Goal: Information Seeking & Learning: Learn about a topic

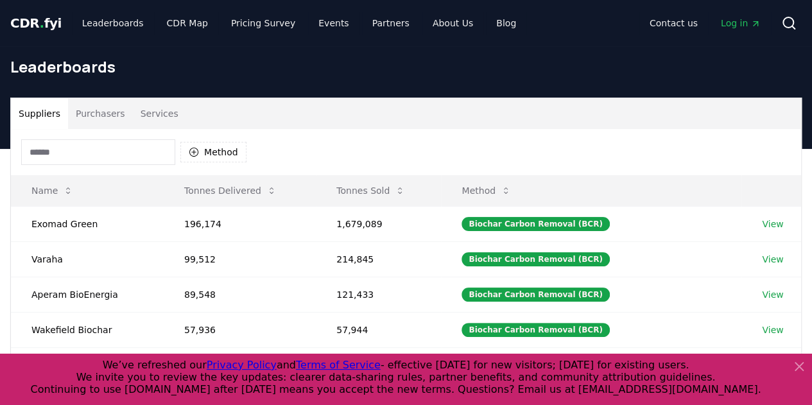
click at [98, 147] on input at bounding box center [98, 152] width 154 height 26
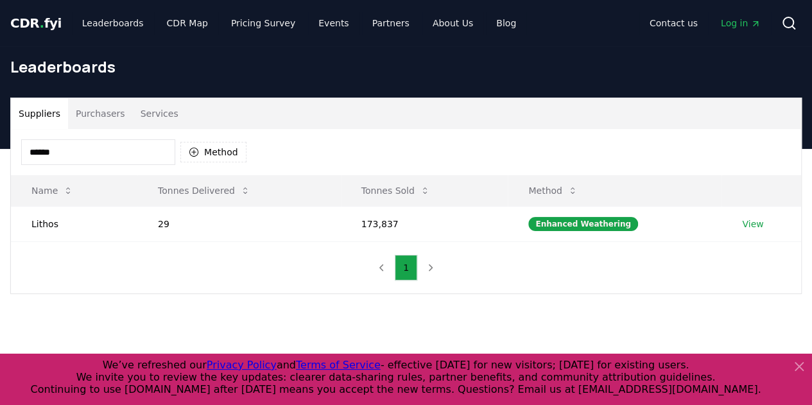
click at [121, 155] on input "******" at bounding box center [98, 152] width 154 height 26
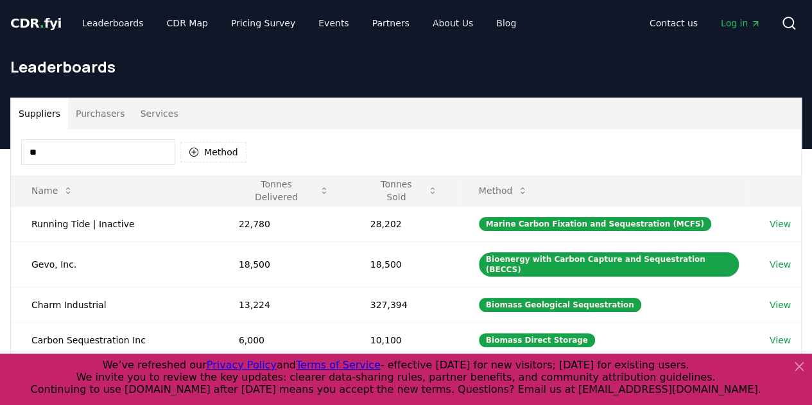
type input "*"
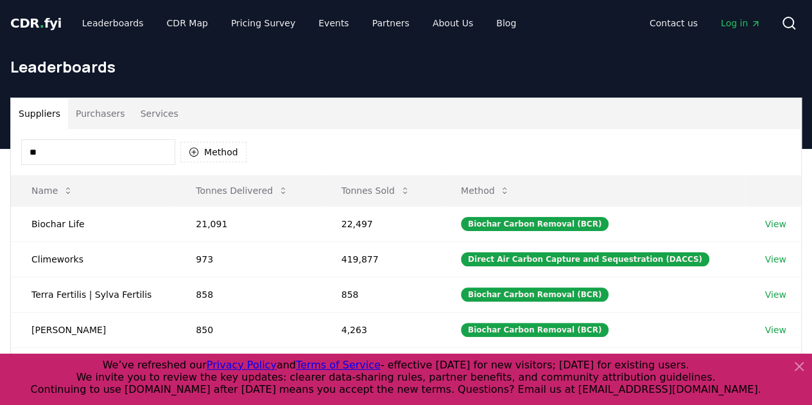
type input "*"
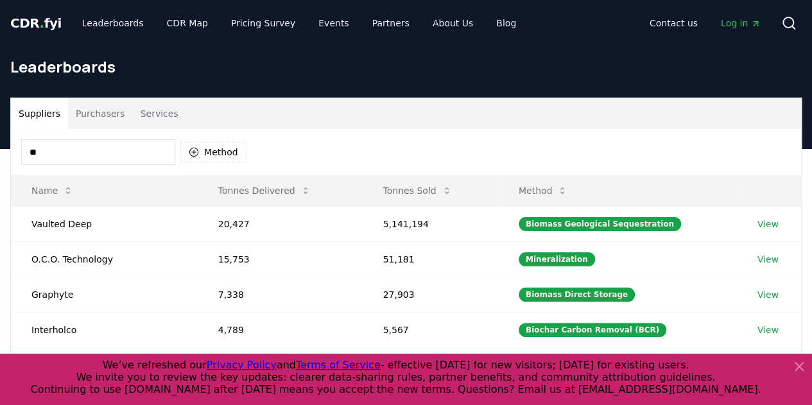
type input "*"
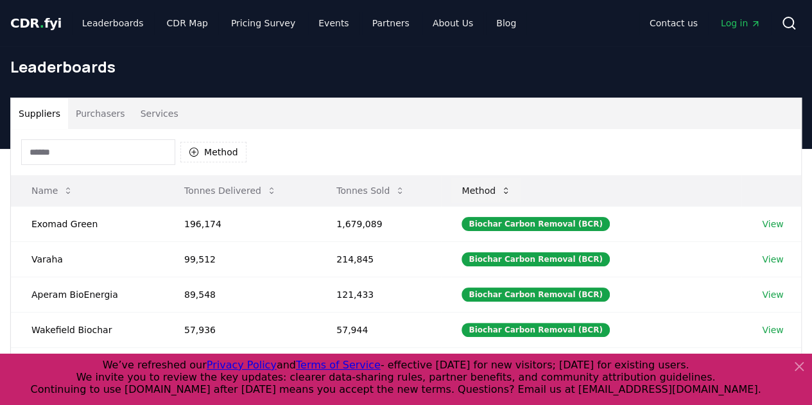
click at [495, 193] on button "Method" at bounding box center [486, 191] width 70 height 26
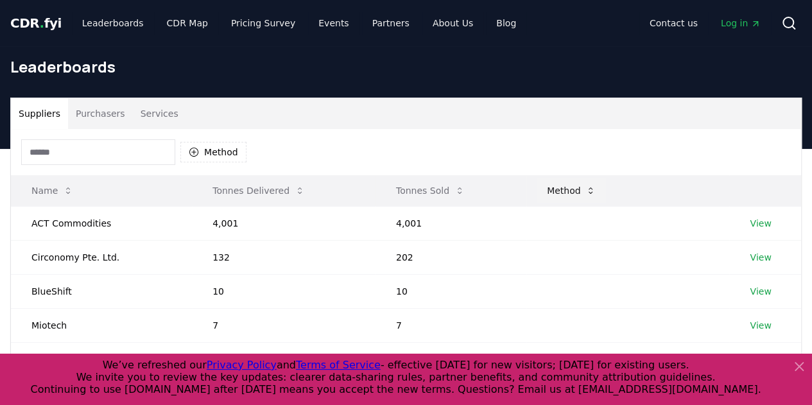
click at [574, 190] on button "Method" at bounding box center [572, 191] width 70 height 26
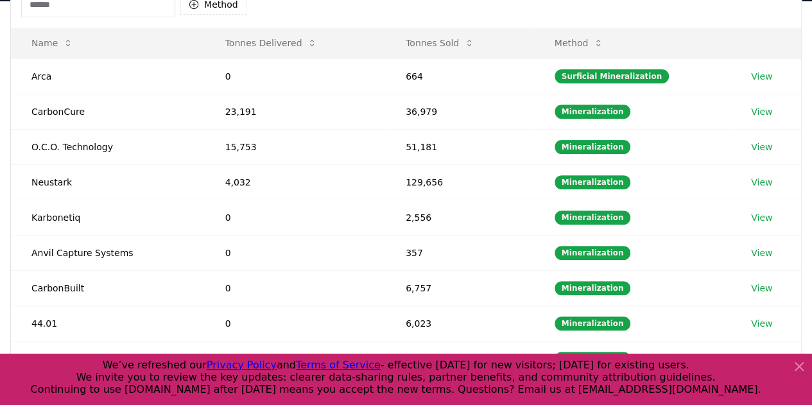
scroll to position [128, 0]
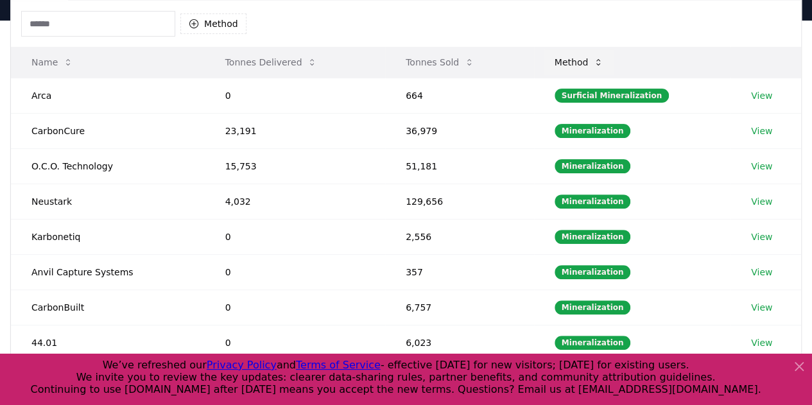
click at [588, 62] on button "Method" at bounding box center [579, 62] width 70 height 26
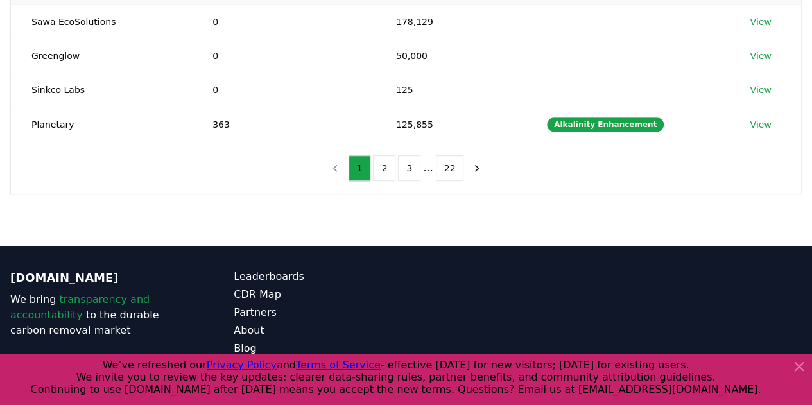
scroll to position [448, 0]
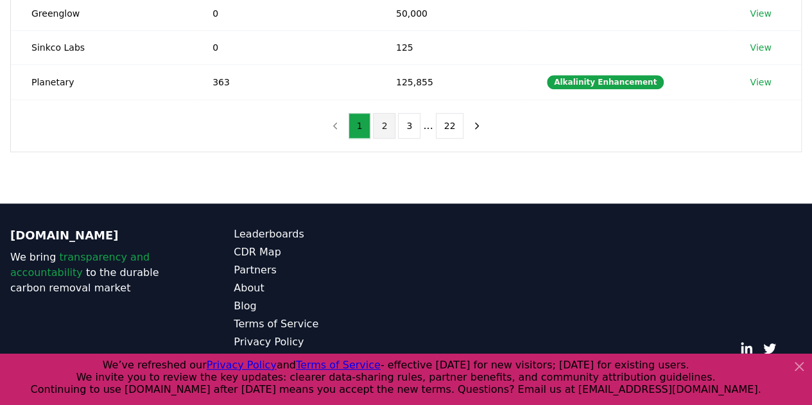
click at [392, 122] on button "2" at bounding box center [384, 126] width 22 height 26
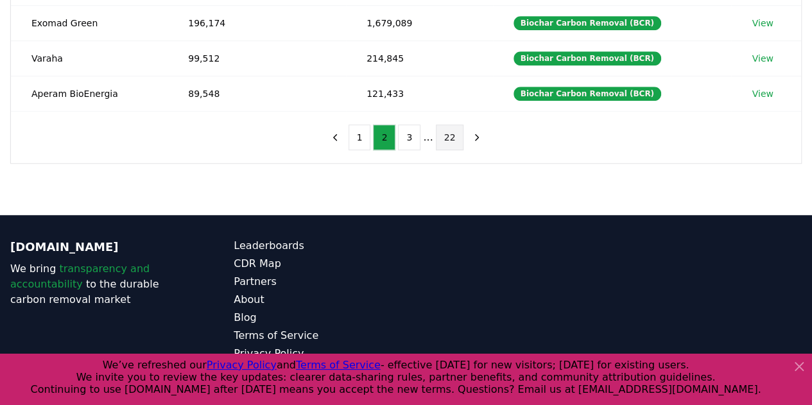
click at [443, 132] on button "22" at bounding box center [450, 138] width 28 height 26
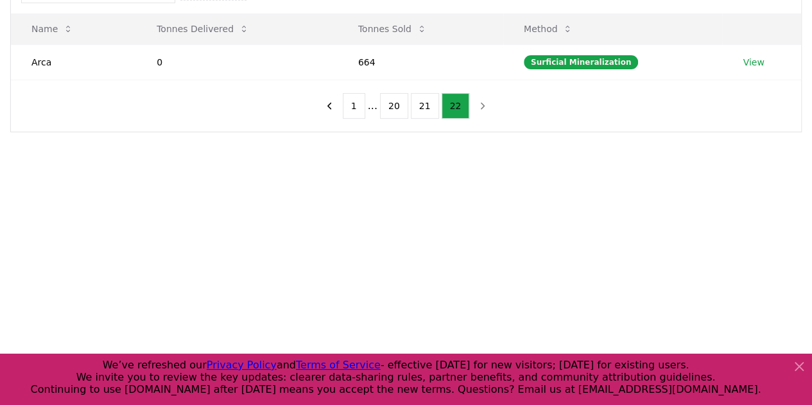
scroll to position [98, 0]
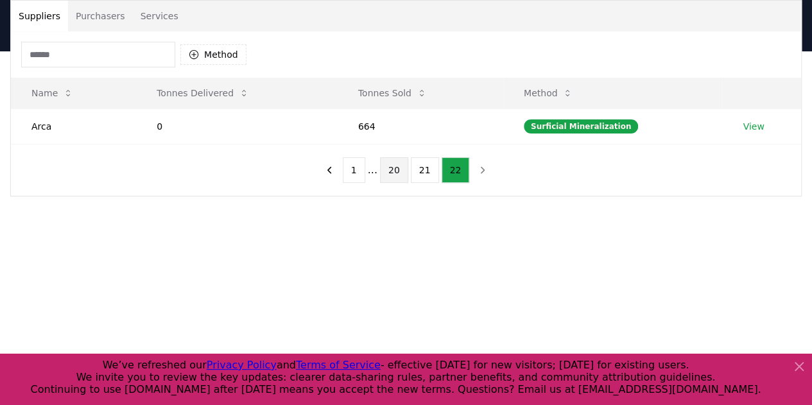
click at [395, 169] on button "20" at bounding box center [394, 170] width 28 height 26
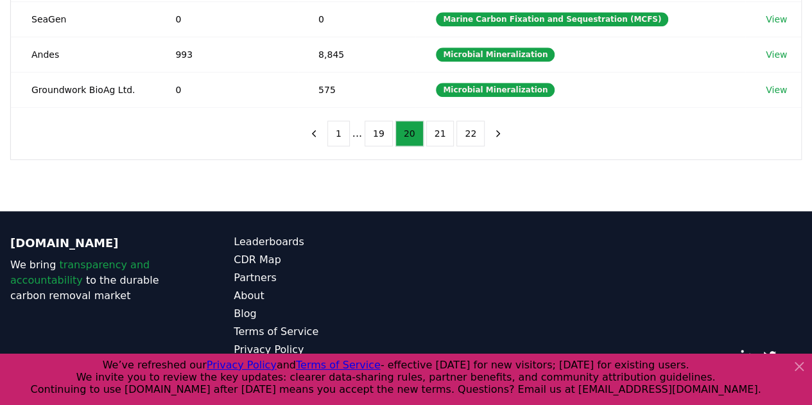
scroll to position [456, 0]
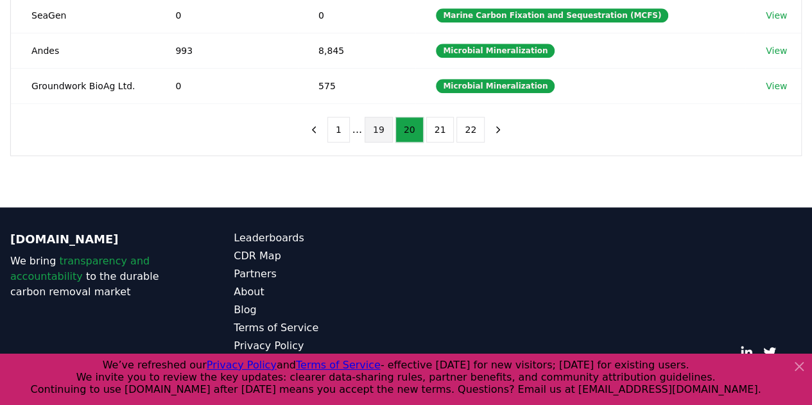
click at [379, 124] on button "19" at bounding box center [379, 130] width 28 height 26
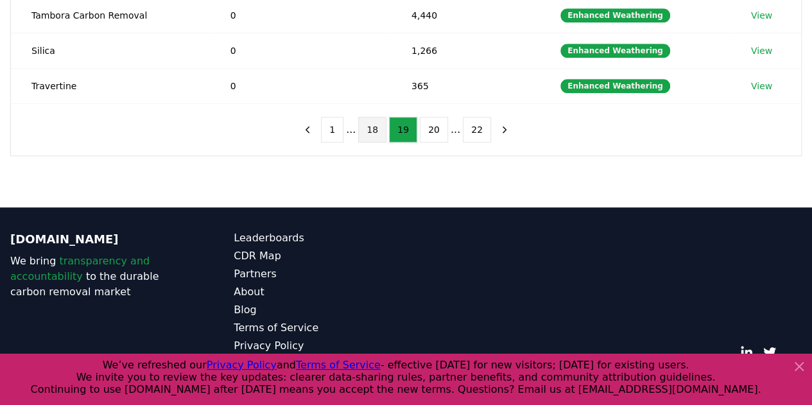
click at [372, 124] on button "18" at bounding box center [372, 130] width 28 height 26
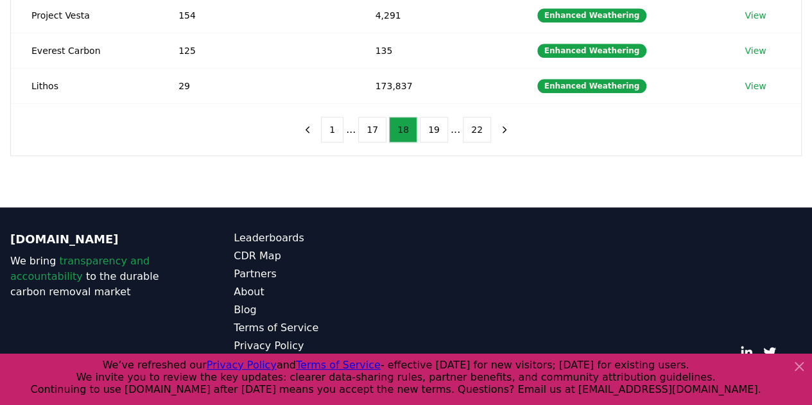
click at [372, 124] on button "17" at bounding box center [372, 130] width 28 height 26
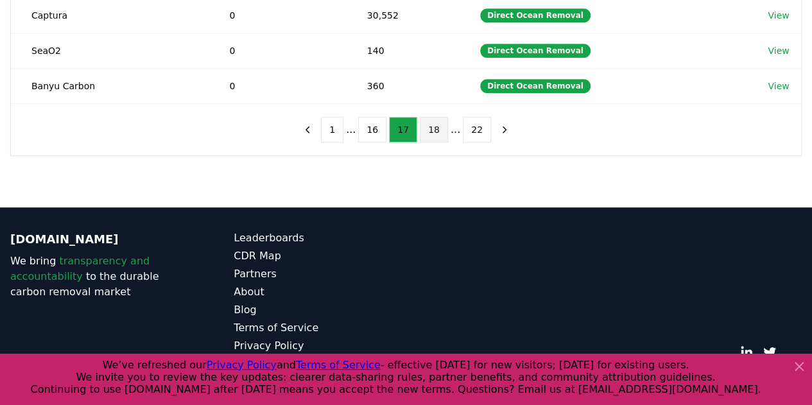
click at [372, 124] on button "16" at bounding box center [372, 130] width 28 height 26
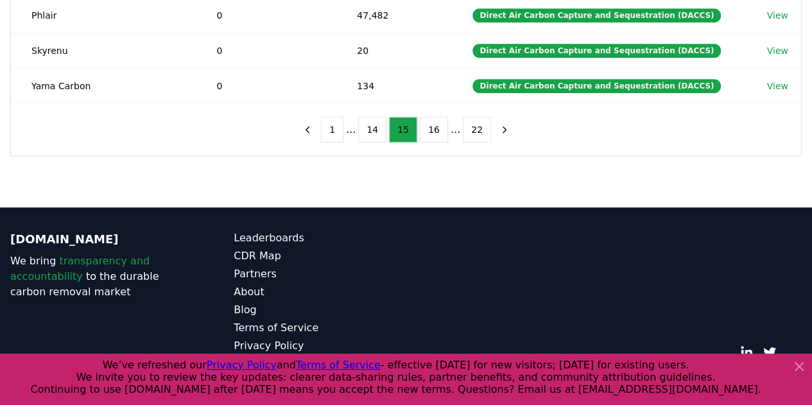
click at [372, 124] on button "14" at bounding box center [372, 130] width 28 height 26
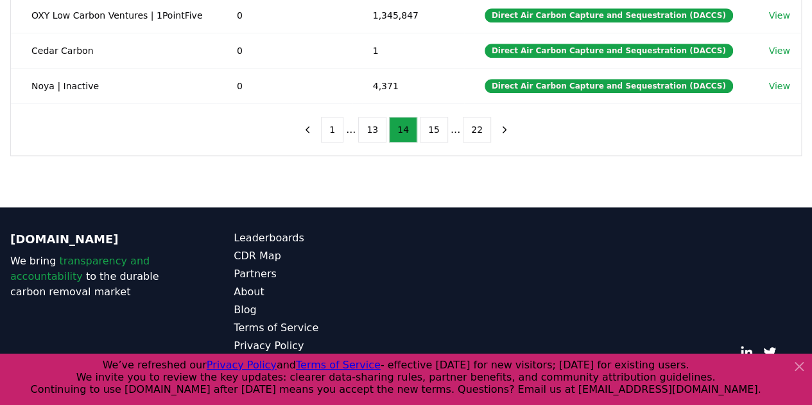
click at [372, 124] on button "13" at bounding box center [372, 130] width 28 height 26
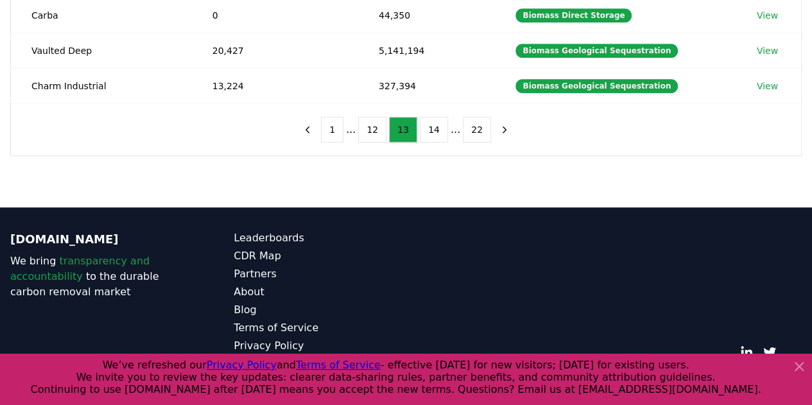
click at [372, 124] on button "12" at bounding box center [372, 130] width 28 height 26
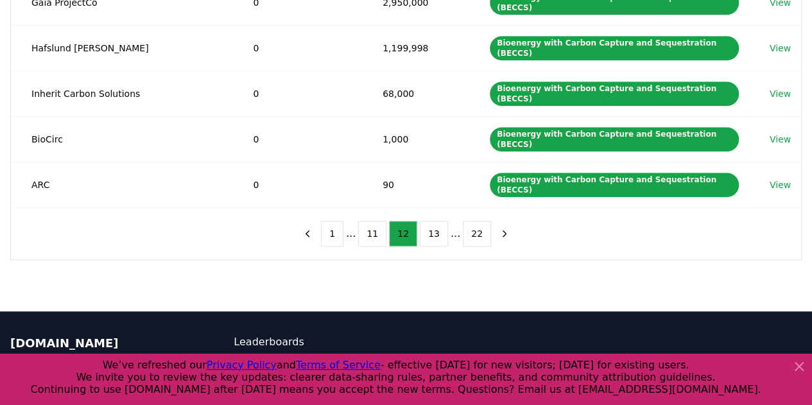
click at [372, 221] on button "11" at bounding box center [372, 234] width 28 height 26
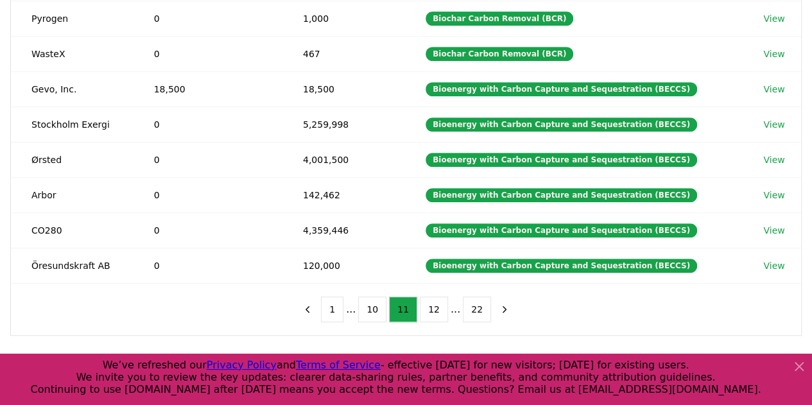
scroll to position [263, 0]
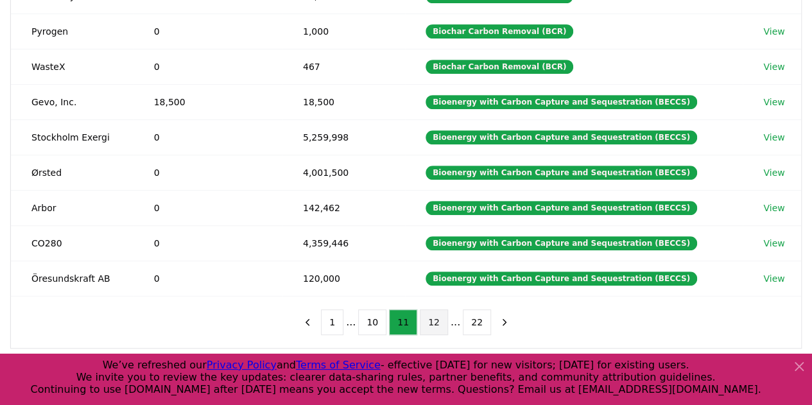
click at [425, 316] on button "12" at bounding box center [434, 322] width 28 height 26
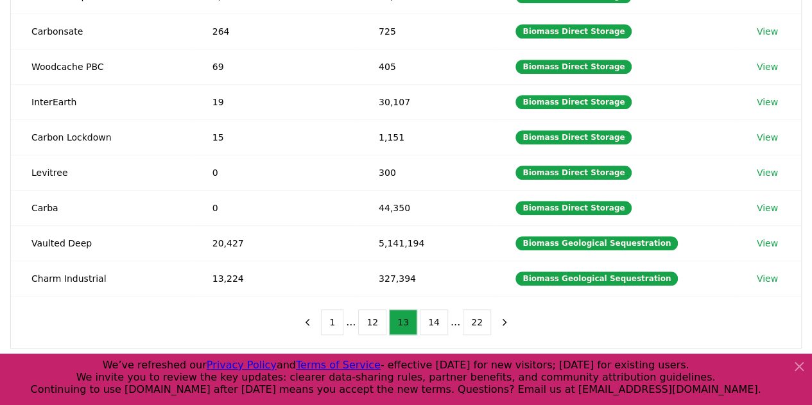
click at [430, 315] on button "14" at bounding box center [434, 322] width 28 height 26
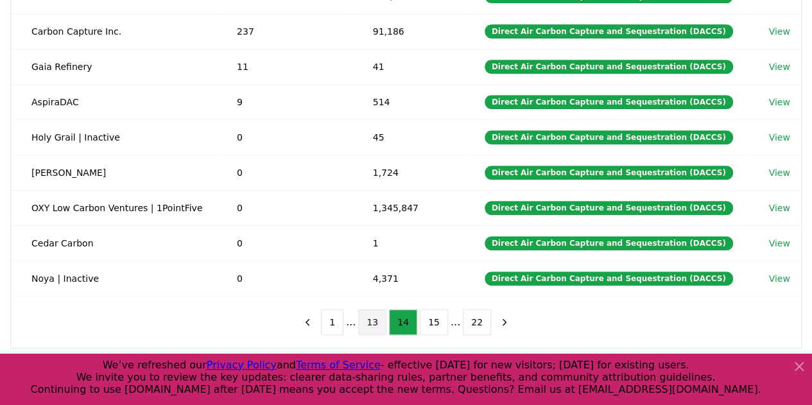
click at [430, 315] on button "15" at bounding box center [434, 322] width 28 height 26
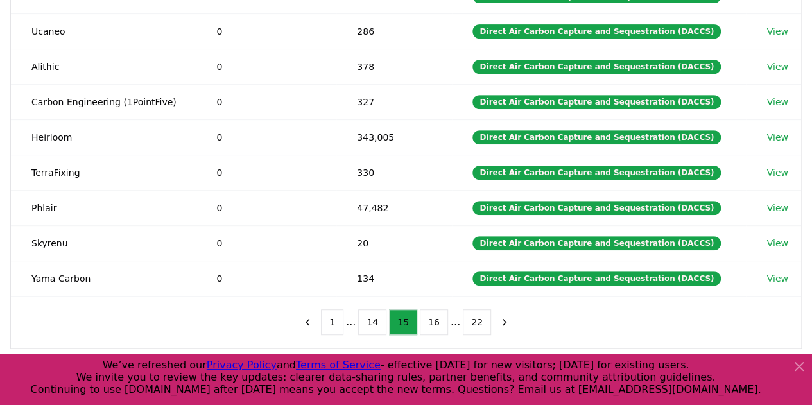
click at [430, 315] on button "16" at bounding box center [434, 322] width 28 height 26
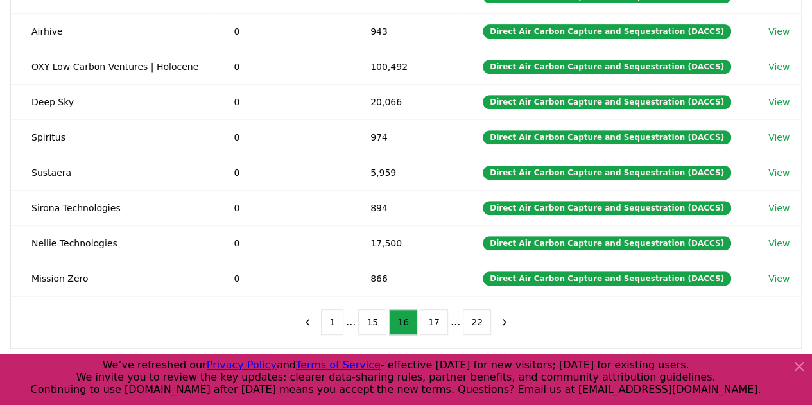
click at [430, 315] on button "17" at bounding box center [434, 322] width 28 height 26
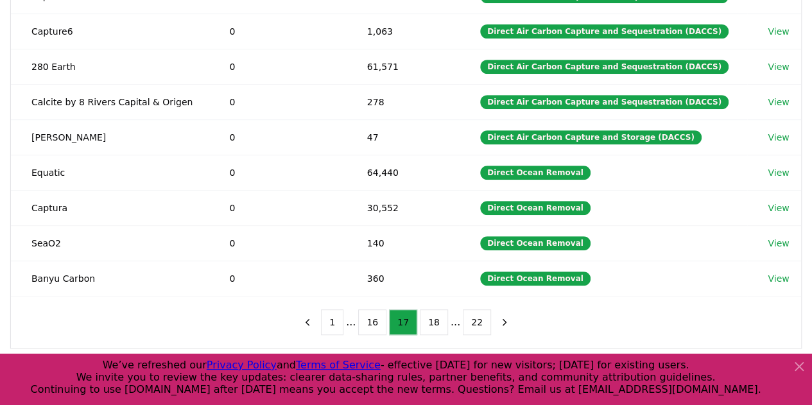
click at [430, 315] on button "18" at bounding box center [434, 322] width 28 height 26
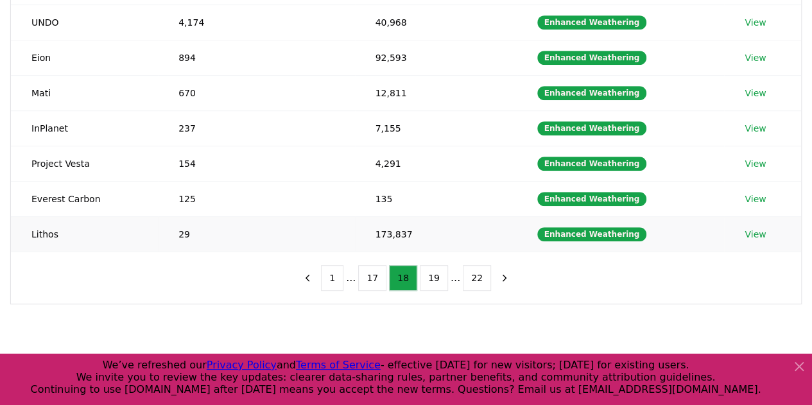
scroll to position [327, 0]
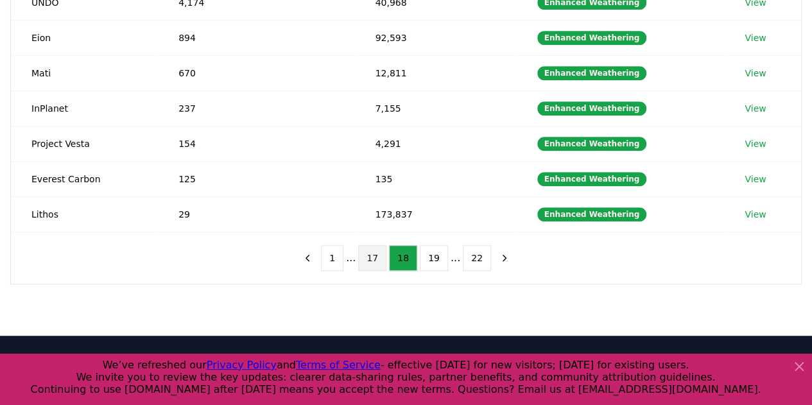
click at [378, 248] on button "17" at bounding box center [372, 258] width 28 height 26
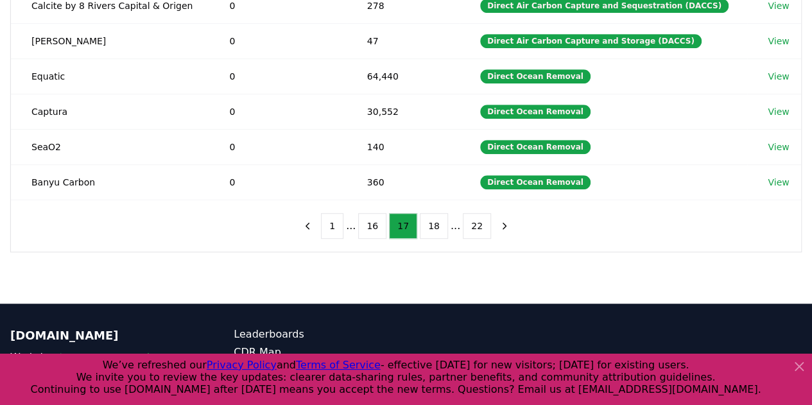
scroll to position [392, 0]
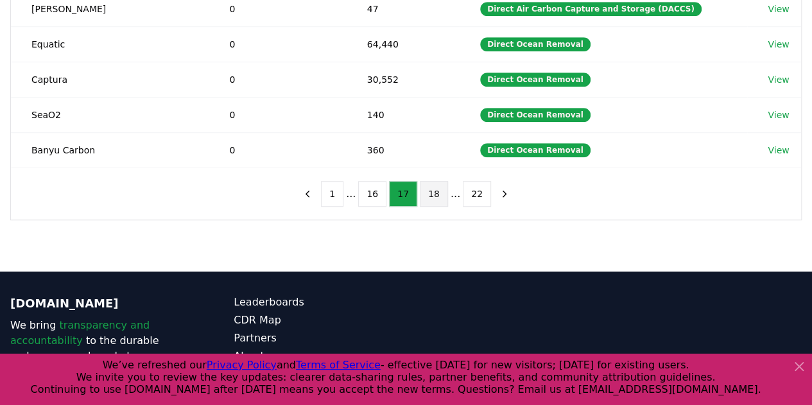
click at [429, 182] on button "18" at bounding box center [434, 194] width 28 height 26
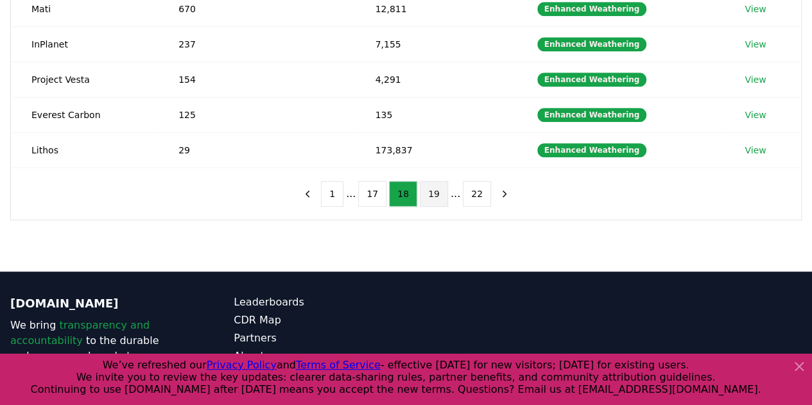
click at [429, 184] on button "19" at bounding box center [434, 194] width 28 height 26
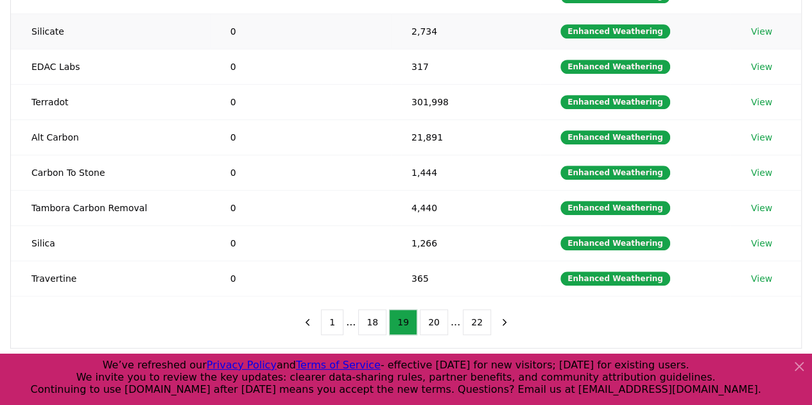
scroll to position [263, 0]
click at [433, 321] on button "20" at bounding box center [434, 322] width 28 height 26
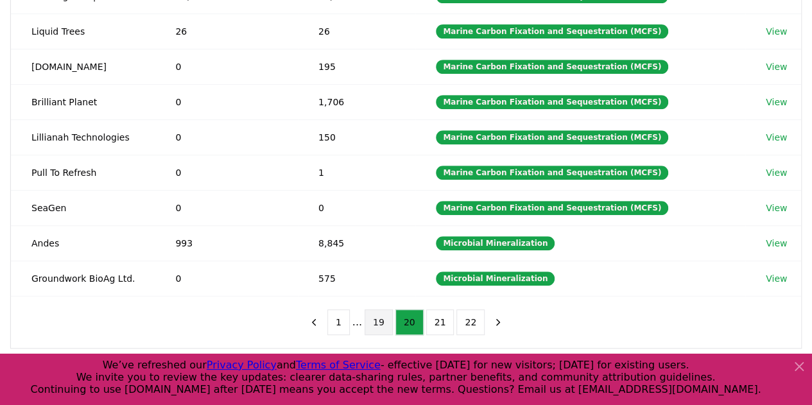
click at [376, 315] on button "19" at bounding box center [379, 322] width 28 height 26
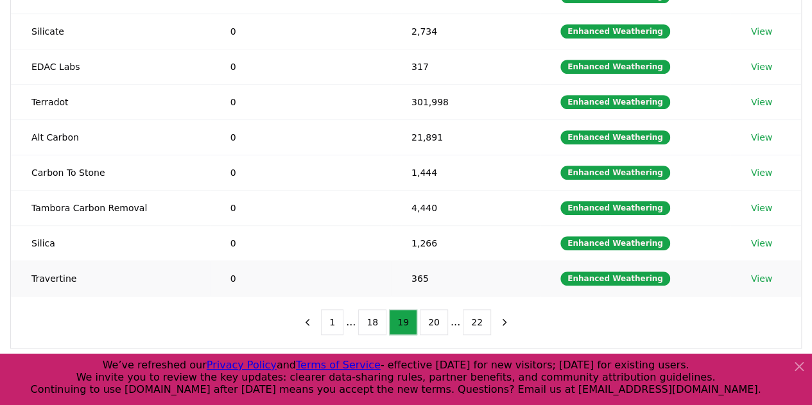
click at [752, 274] on link "View" at bounding box center [761, 278] width 21 height 13
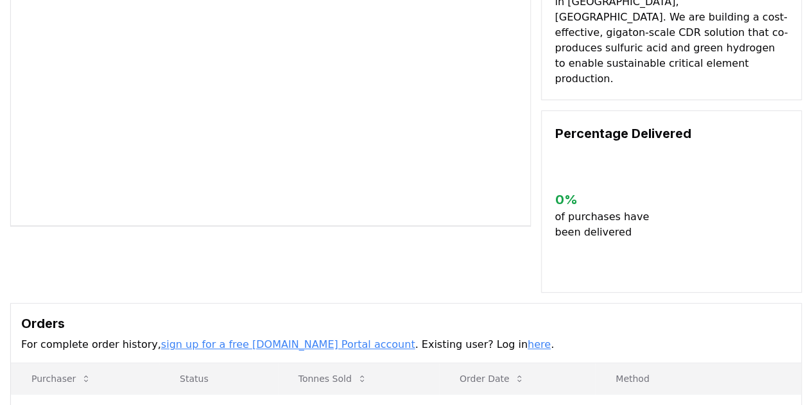
scroll to position [64, 0]
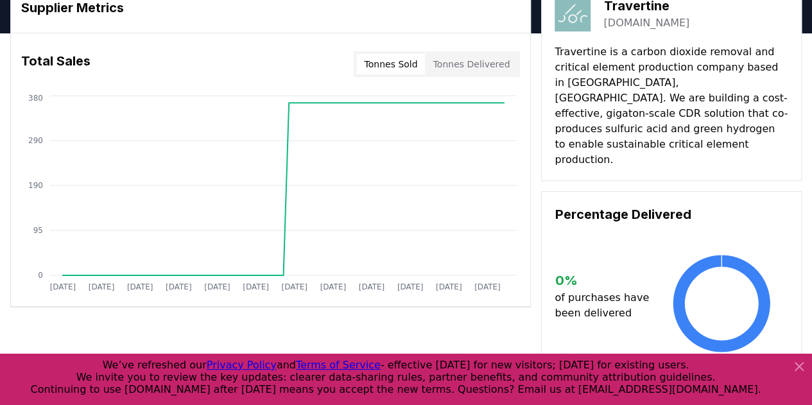
click at [445, 62] on button "Tonnes Delivered" at bounding box center [471, 64] width 92 height 21
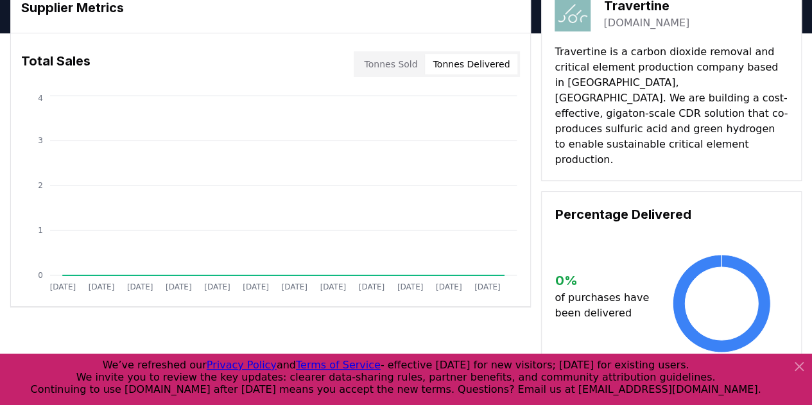
click at [408, 62] on button "Tonnes Sold" at bounding box center [390, 64] width 69 height 21
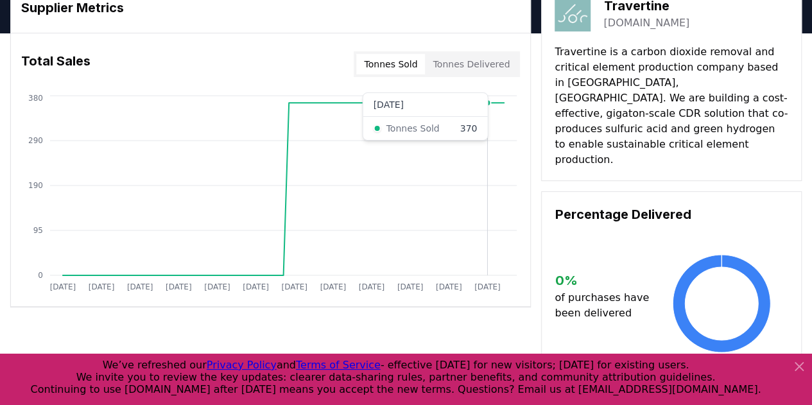
scroll to position [0, 0]
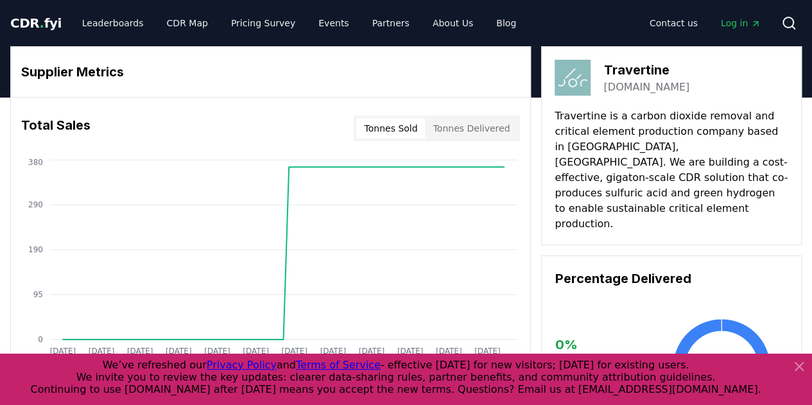
click at [638, 84] on link "travertinetech.com" at bounding box center [646, 87] width 86 height 15
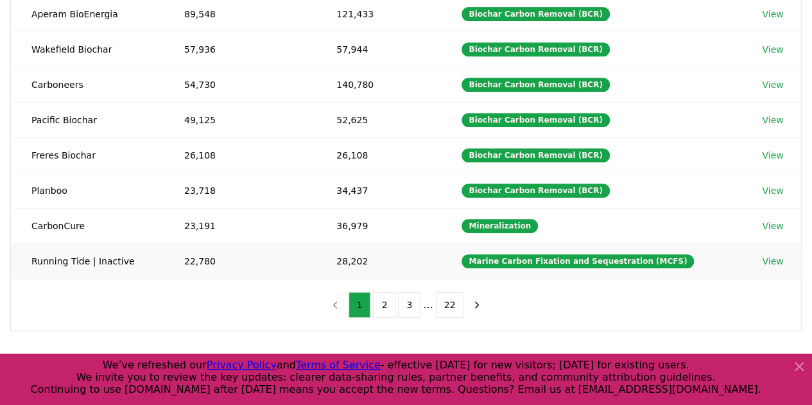
scroll to position [263, 0]
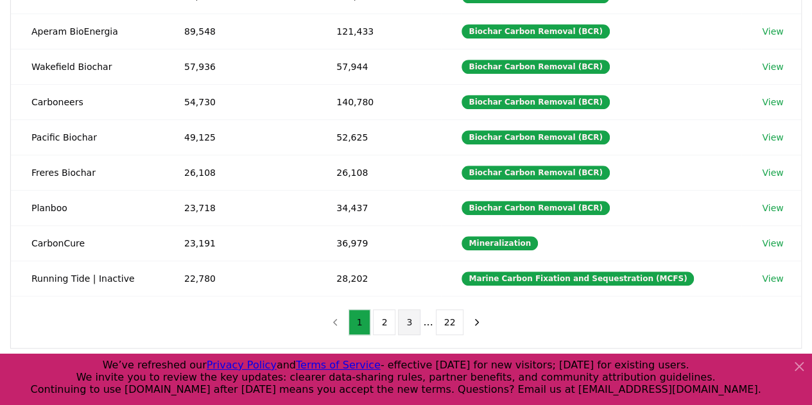
click at [417, 313] on button "3" at bounding box center [409, 322] width 22 height 26
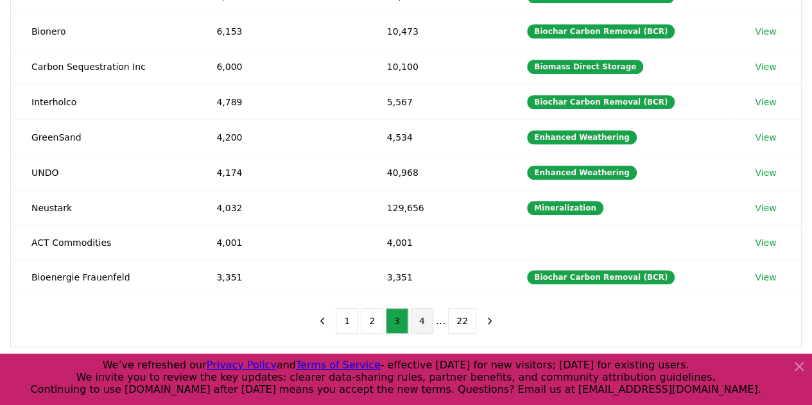
click at [428, 316] on button "4" at bounding box center [422, 321] width 22 height 26
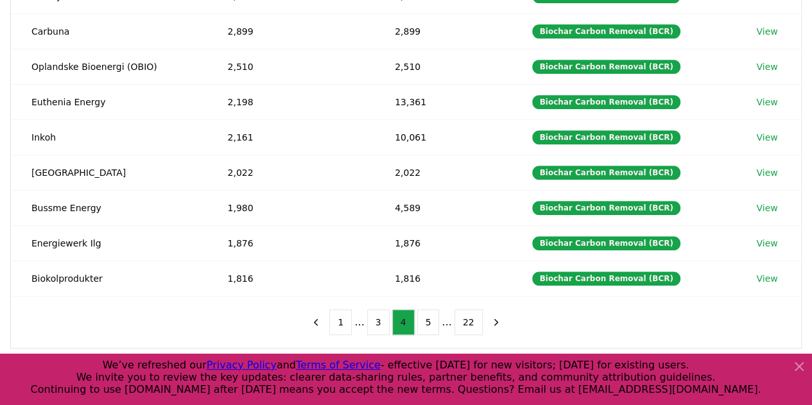
click at [428, 316] on button "5" at bounding box center [428, 322] width 22 height 26
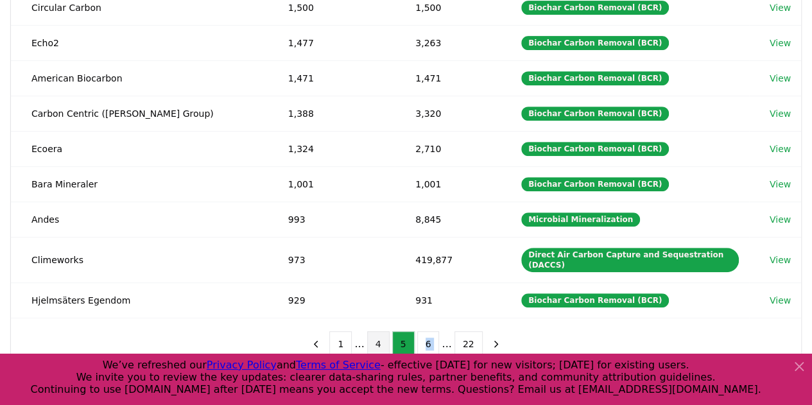
click at [428, 318] on div "1 ... 4 5 6 ... 22" at bounding box center [405, 343] width 227 height 51
click at [425, 341] on button "6" at bounding box center [428, 344] width 22 height 26
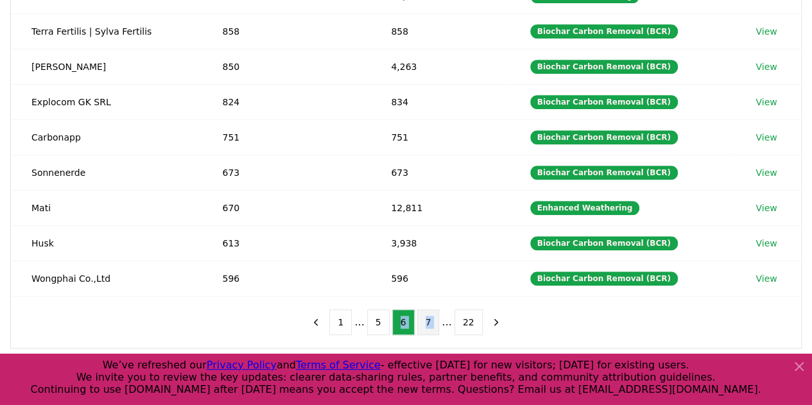
click at [430, 322] on button "7" at bounding box center [428, 322] width 22 height 26
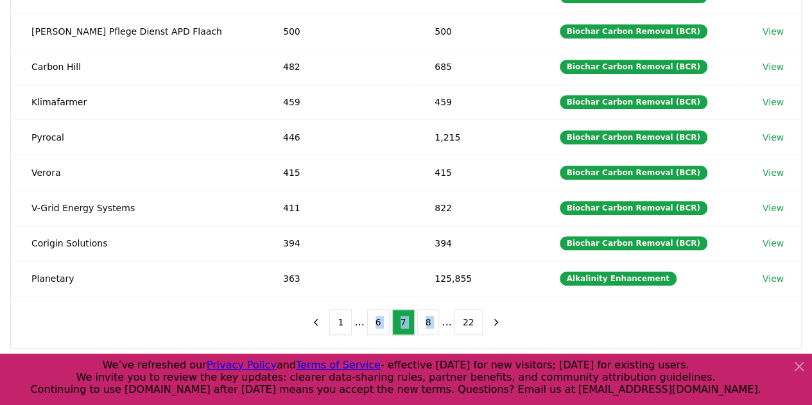
click at [430, 322] on button "8" at bounding box center [428, 322] width 22 height 26
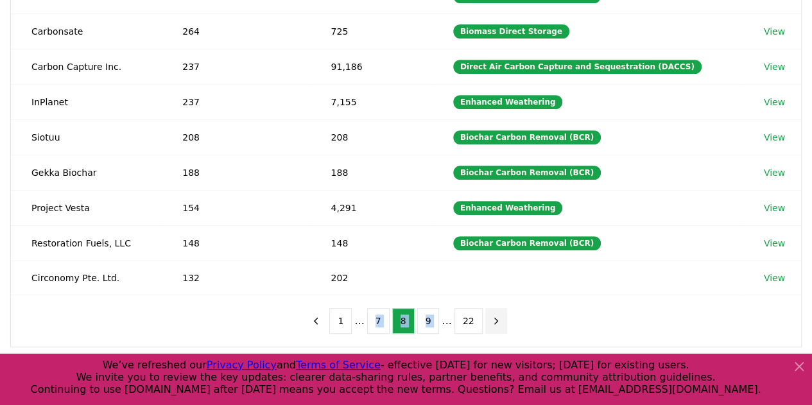
click at [490, 316] on icon "next page" at bounding box center [496, 321] width 12 height 12
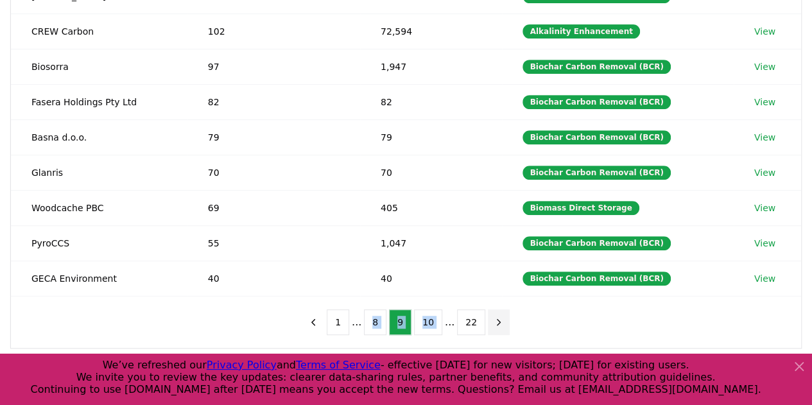
click at [493, 316] on icon "next page" at bounding box center [499, 322] width 12 height 12
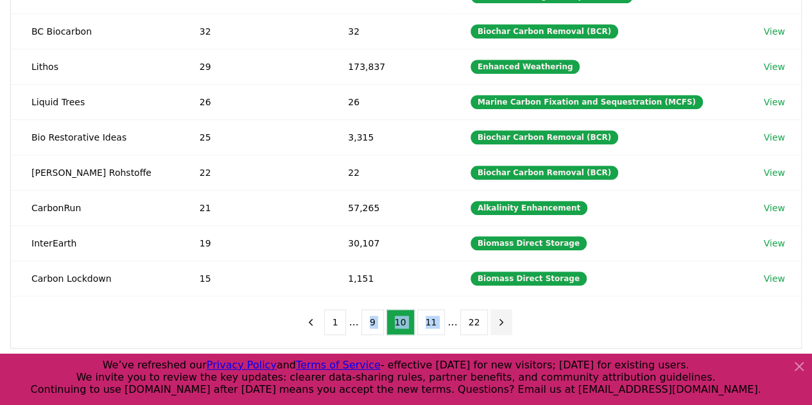
click at [496, 316] on icon "next page" at bounding box center [502, 322] width 12 height 12
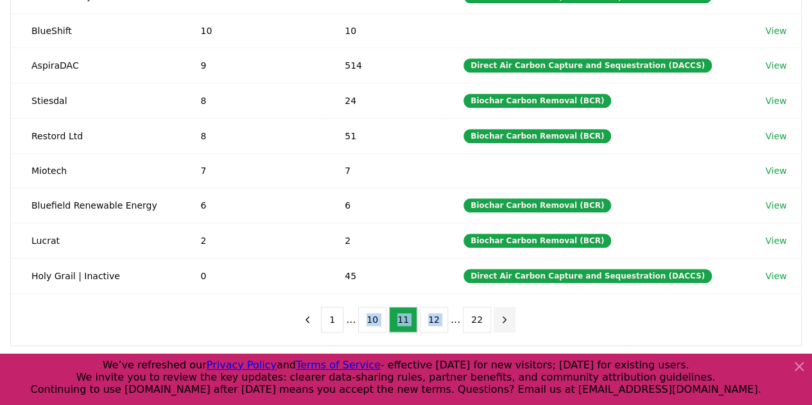
click at [494, 316] on button "next page" at bounding box center [505, 320] width 22 height 26
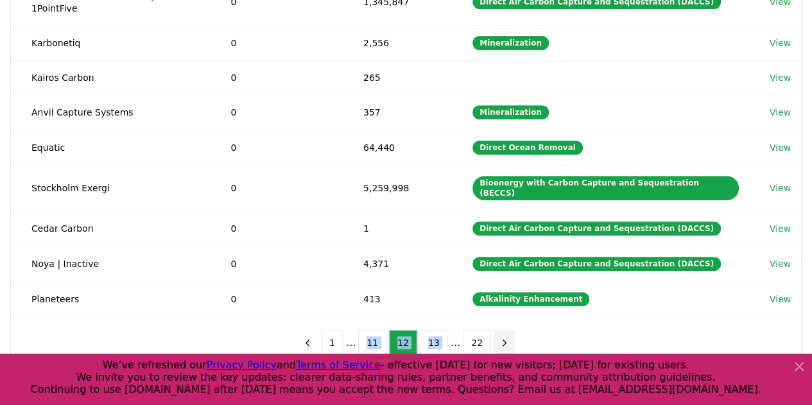
click at [494, 330] on button "next page" at bounding box center [505, 343] width 22 height 26
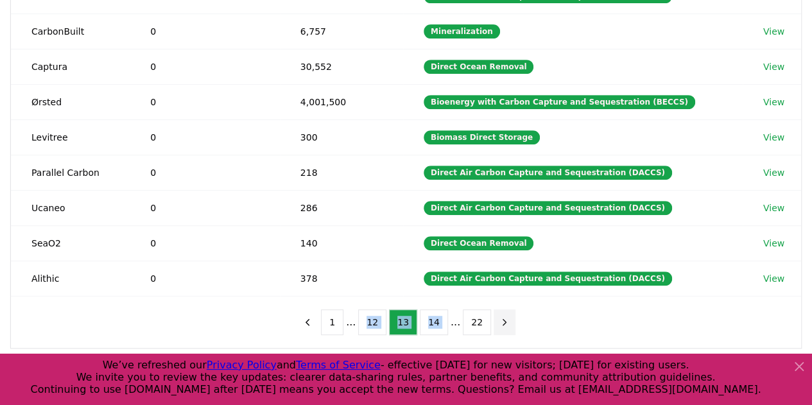
click at [494, 316] on button "next page" at bounding box center [505, 322] width 22 height 26
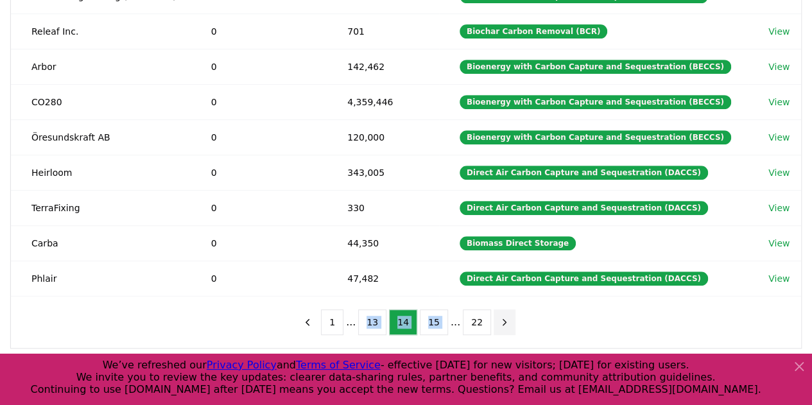
click at [494, 316] on button "next page" at bounding box center [505, 322] width 22 height 26
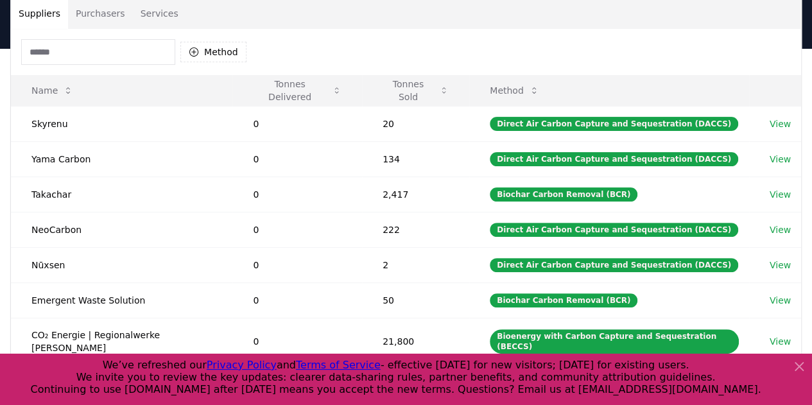
scroll to position [0, 0]
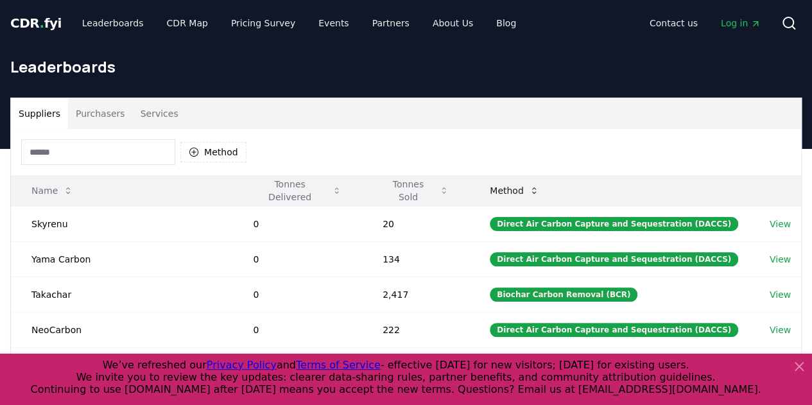
click at [508, 193] on button "Method" at bounding box center [515, 191] width 70 height 26
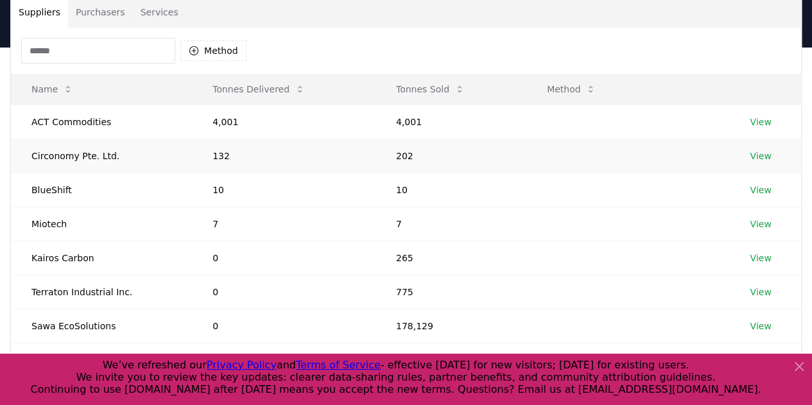
scroll to position [448, 0]
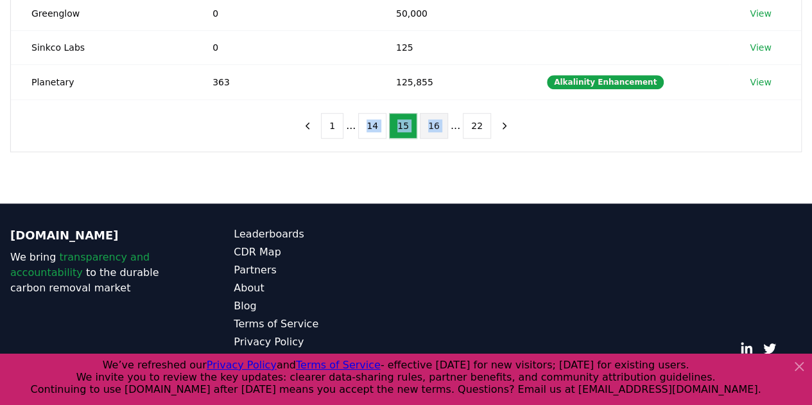
click at [428, 116] on button "16" at bounding box center [434, 126] width 28 height 26
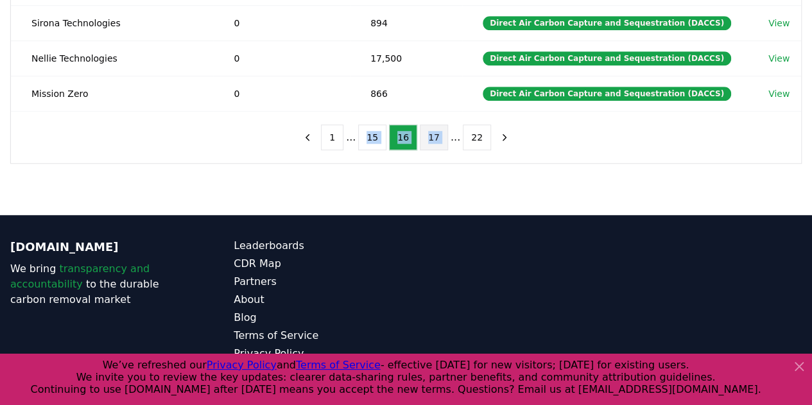
click at [433, 133] on button "17" at bounding box center [434, 138] width 28 height 26
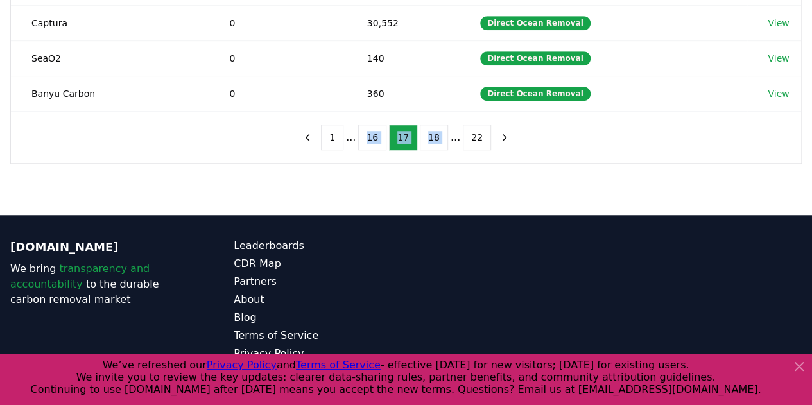
click at [433, 133] on button "18" at bounding box center [434, 138] width 28 height 26
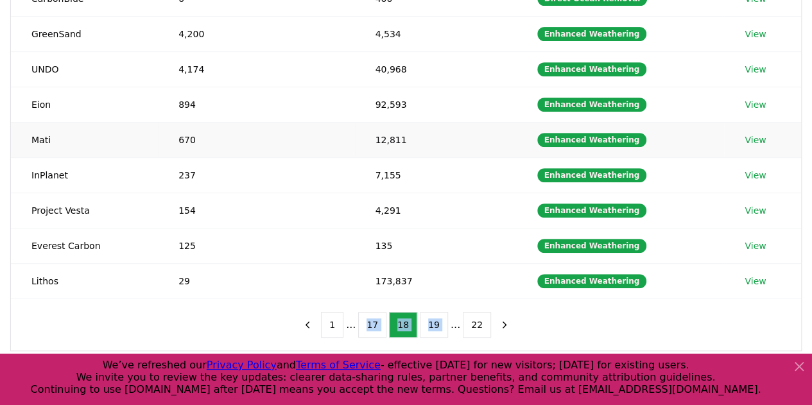
scroll to position [263, 0]
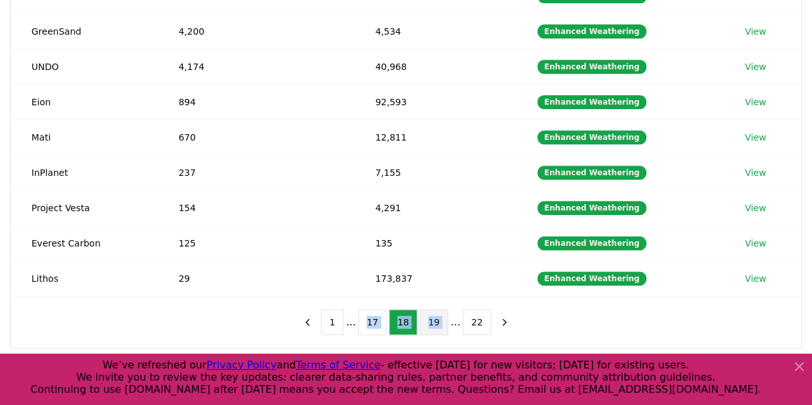
click at [431, 317] on button "19" at bounding box center [434, 322] width 28 height 26
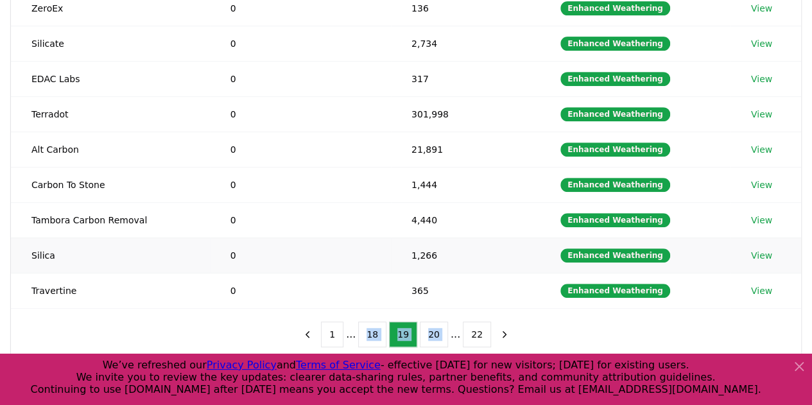
scroll to position [327, 0]
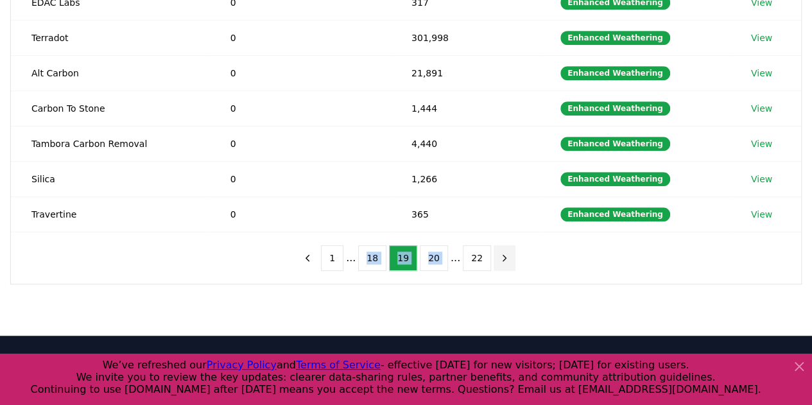
click at [499, 252] on icon "next page" at bounding box center [505, 258] width 12 height 12
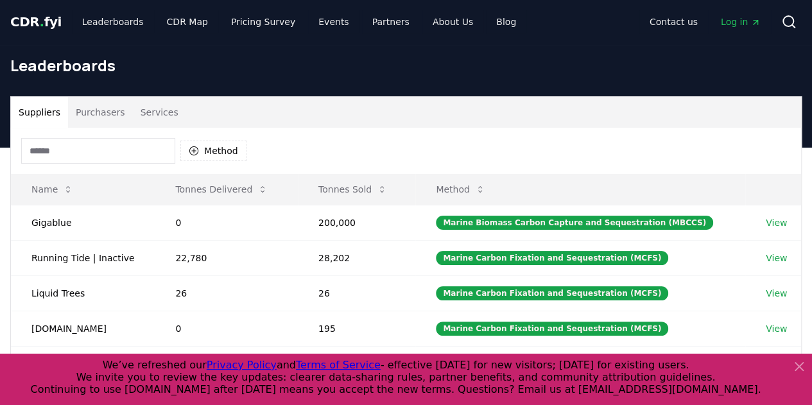
scroll to position [0, 0]
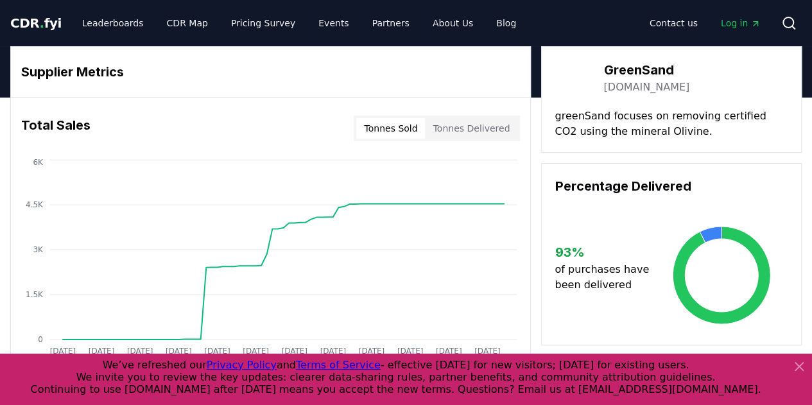
click at [410, 130] on button "Tonnes Sold" at bounding box center [390, 128] width 69 height 21
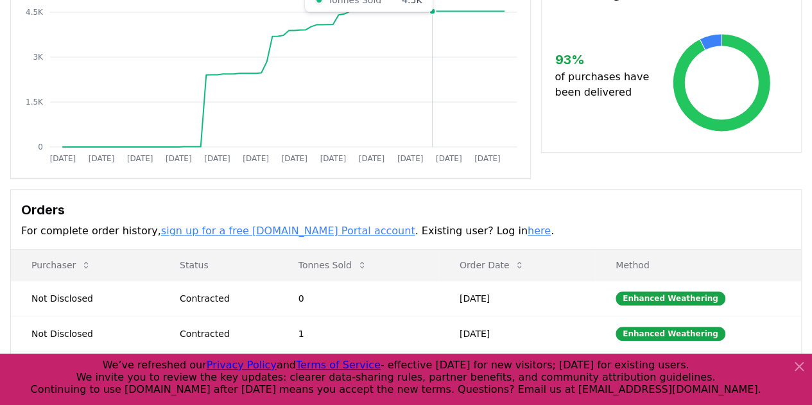
scroll to position [64, 0]
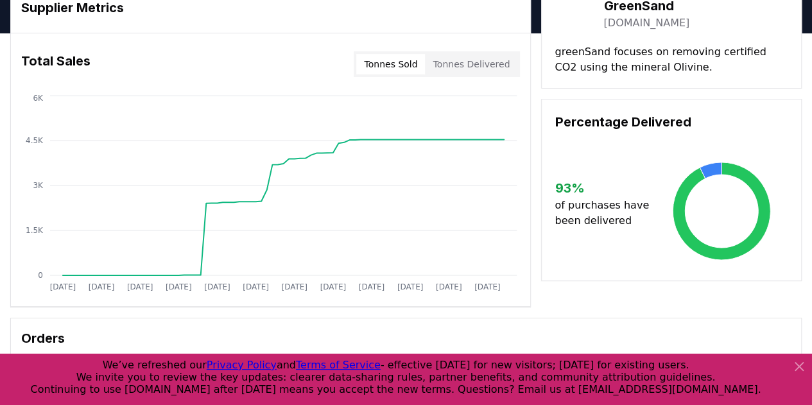
click at [474, 65] on button "Tonnes Delivered" at bounding box center [471, 64] width 92 height 21
click at [382, 65] on button "Tonnes Sold" at bounding box center [390, 64] width 69 height 21
click at [479, 65] on button "Tonnes Delivered" at bounding box center [471, 64] width 92 height 21
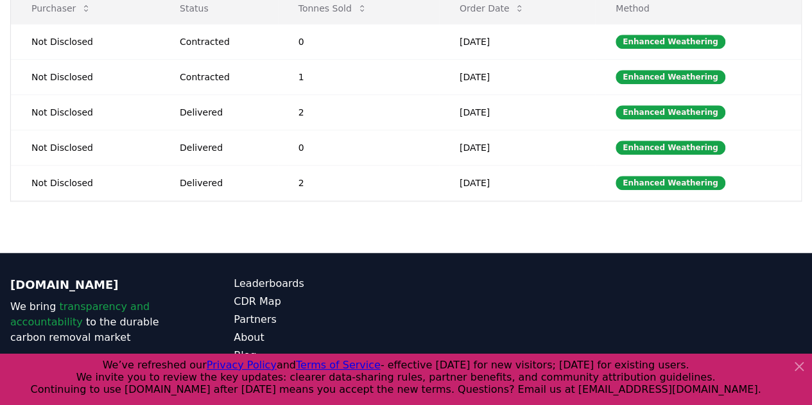
scroll to position [321, 0]
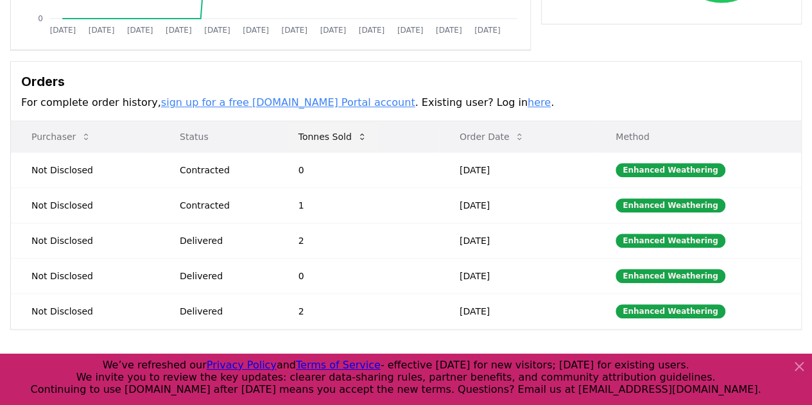
click at [318, 133] on button "Tonnes Sold" at bounding box center [332, 137] width 89 height 26
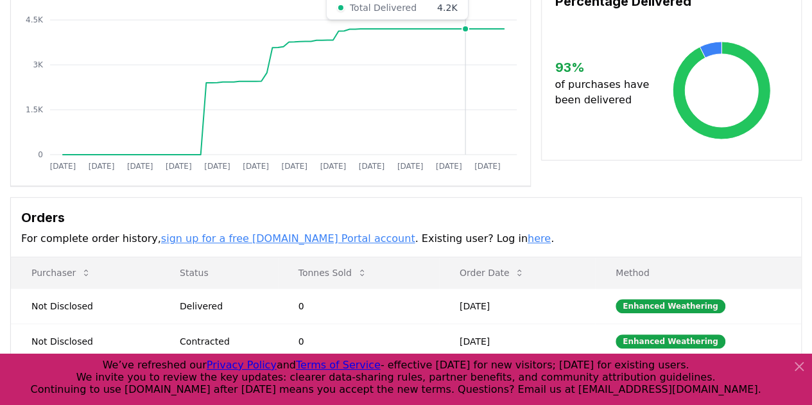
scroll to position [193, 0]
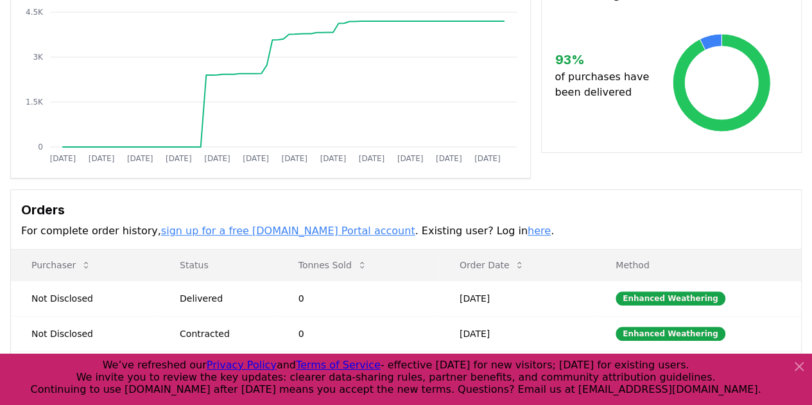
click at [796, 364] on icon at bounding box center [799, 367] width 8 height 8
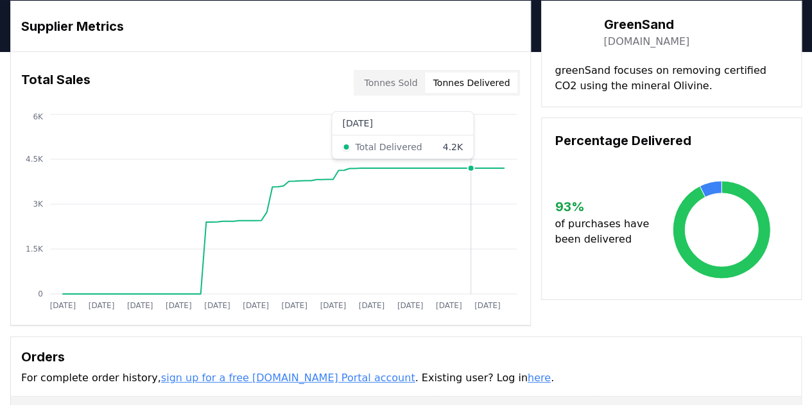
scroll to position [0, 0]
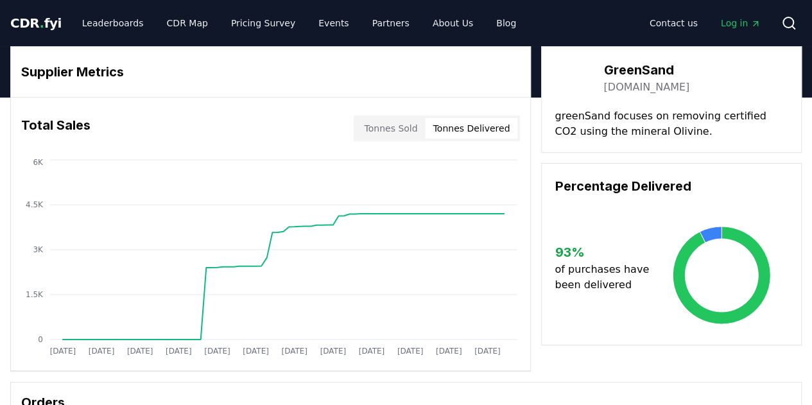
click at [637, 83] on link "greensand.com" at bounding box center [646, 87] width 86 height 15
click at [638, 88] on link "greensand.com" at bounding box center [646, 87] width 86 height 15
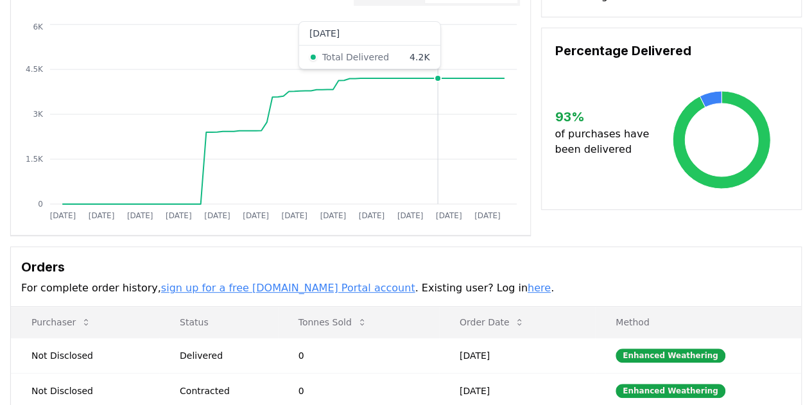
scroll to position [193, 0]
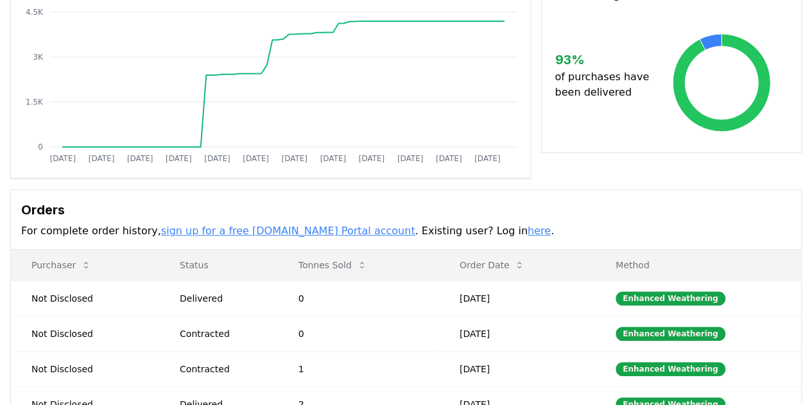
click at [295, 232] on link "sign up for a free CDR.fyi Portal account" at bounding box center [288, 231] width 254 height 12
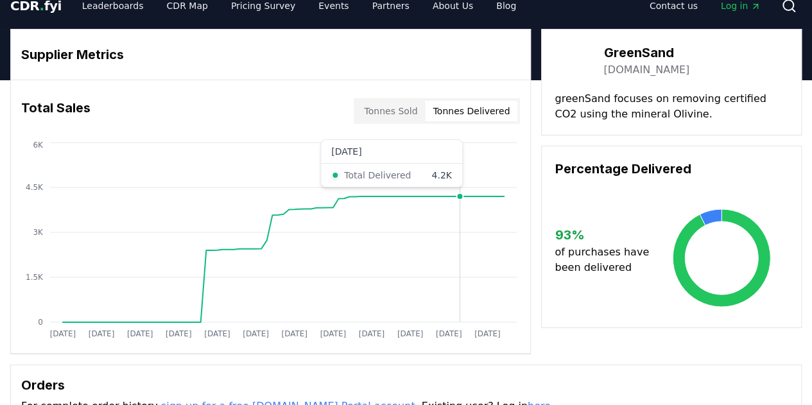
scroll to position [0, 0]
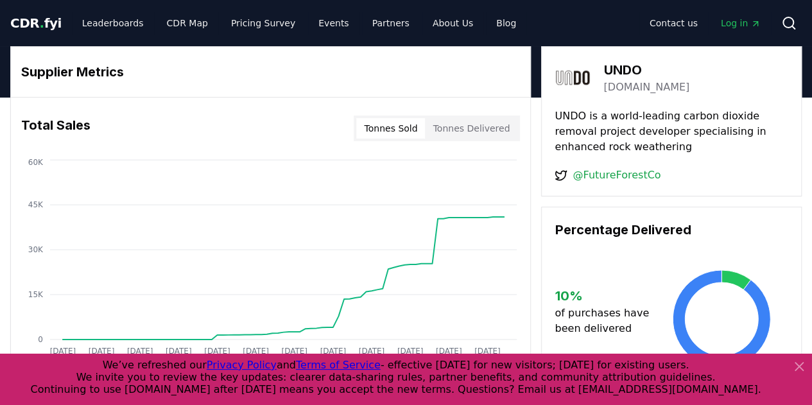
click at [800, 368] on icon at bounding box center [799, 367] width 8 height 8
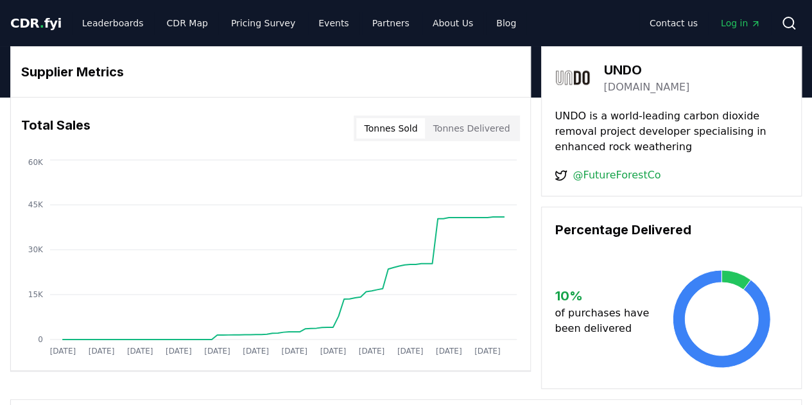
click at [641, 86] on link "un-do.com" at bounding box center [646, 87] width 86 height 15
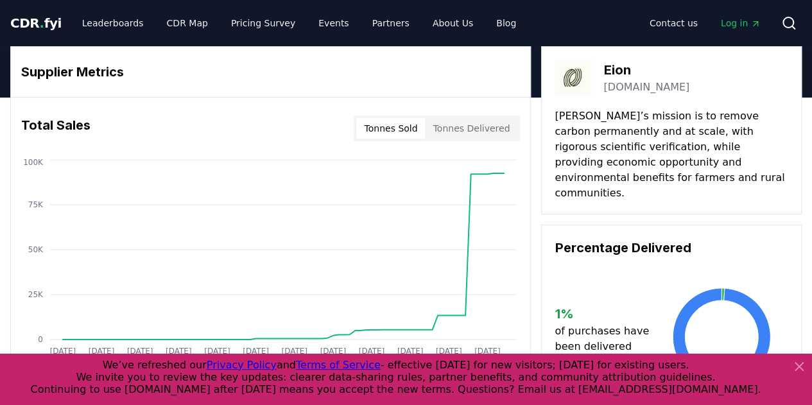
click at [796, 366] on icon at bounding box center [798, 366] width 15 height 15
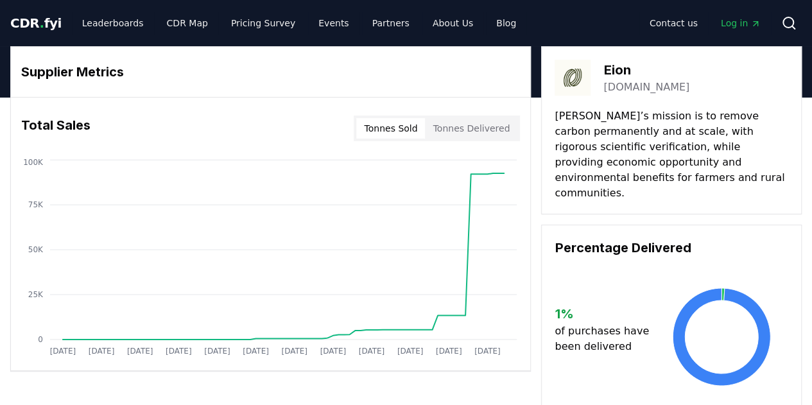
click at [638, 85] on link "[DOMAIN_NAME]" at bounding box center [646, 87] width 86 height 15
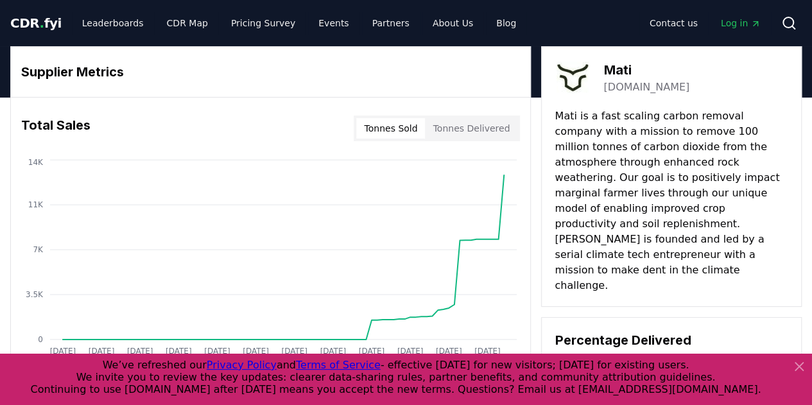
click at [622, 84] on link "mati.earth" at bounding box center [646, 87] width 86 height 15
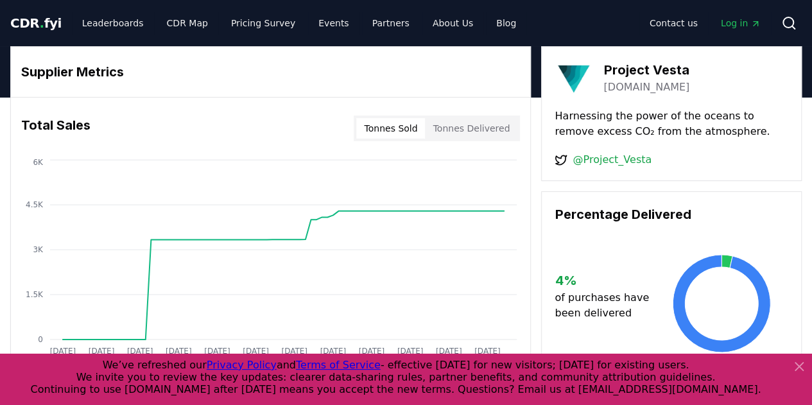
click at [629, 87] on link "[DOMAIN_NAME]" at bounding box center [646, 87] width 86 height 15
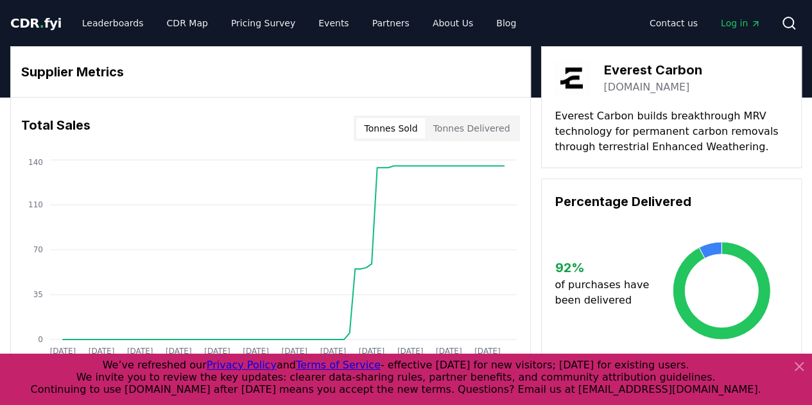
click at [648, 88] on link "[DOMAIN_NAME]" at bounding box center [646, 87] width 86 height 15
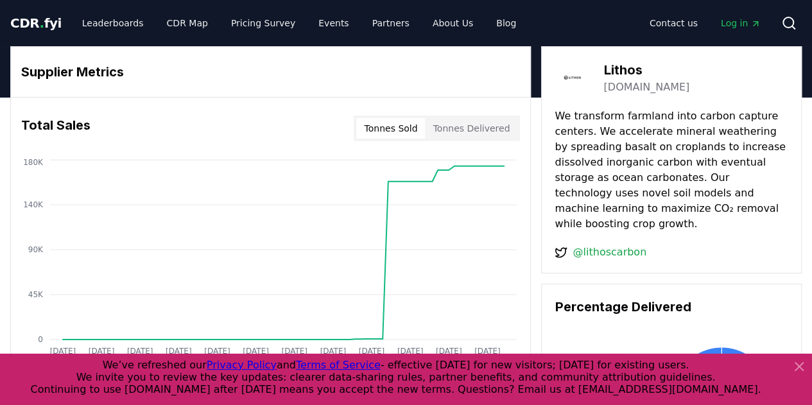
click at [632, 89] on link "[DOMAIN_NAME]" at bounding box center [646, 87] width 86 height 15
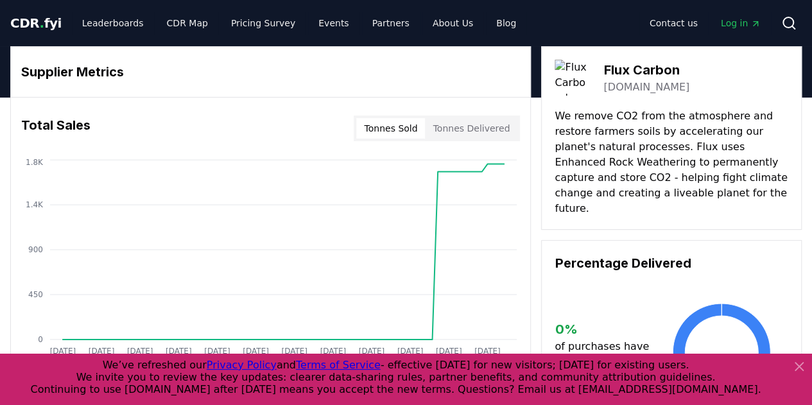
click at [637, 83] on link "[DOMAIN_NAME]" at bounding box center [646, 87] width 86 height 15
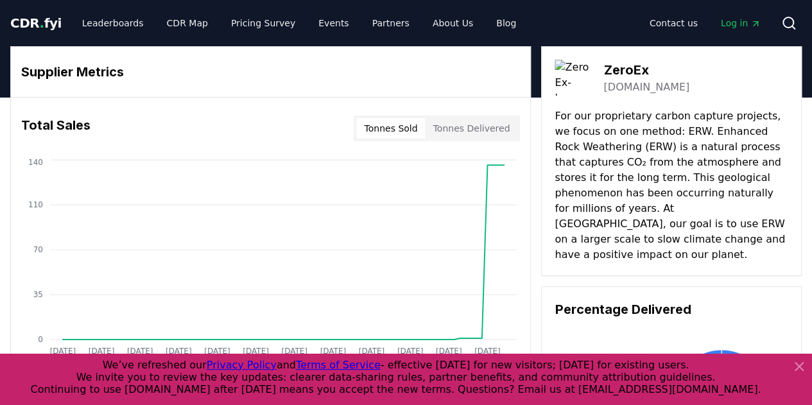
click at [643, 92] on link "[DOMAIN_NAME]" at bounding box center [646, 87] width 86 height 15
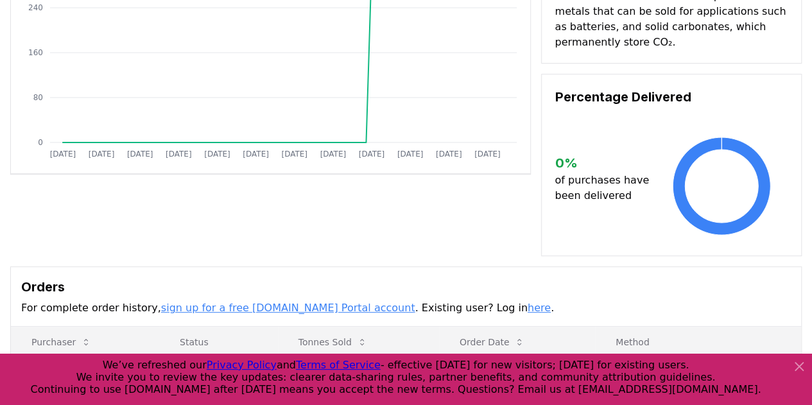
scroll to position [40, 0]
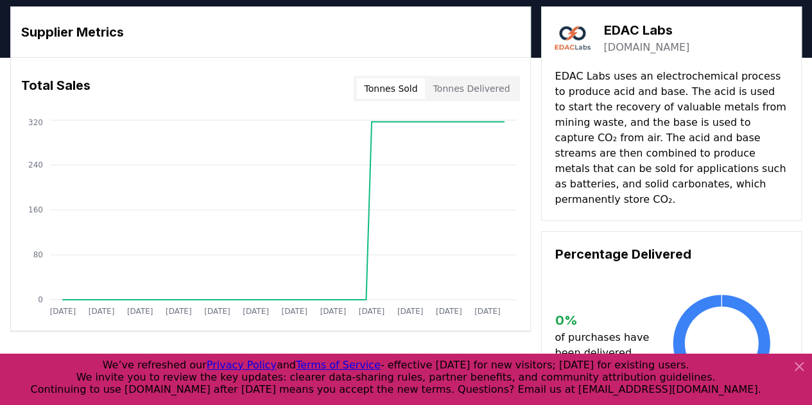
click at [634, 46] on link "edaclabs.com" at bounding box center [646, 47] width 86 height 15
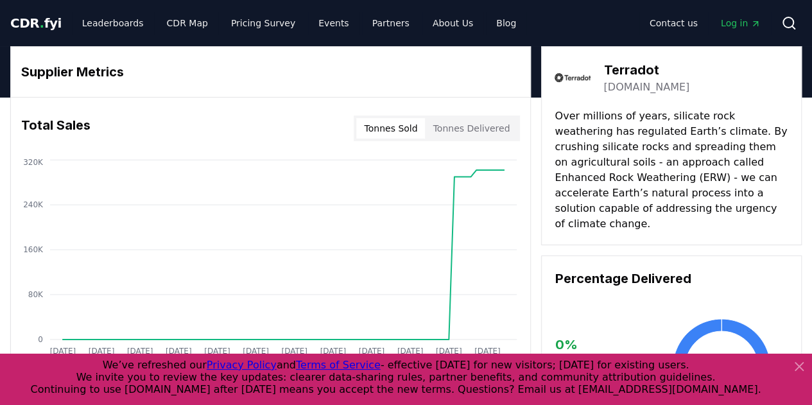
click at [627, 82] on link "[DOMAIN_NAME]" at bounding box center [646, 87] width 86 height 15
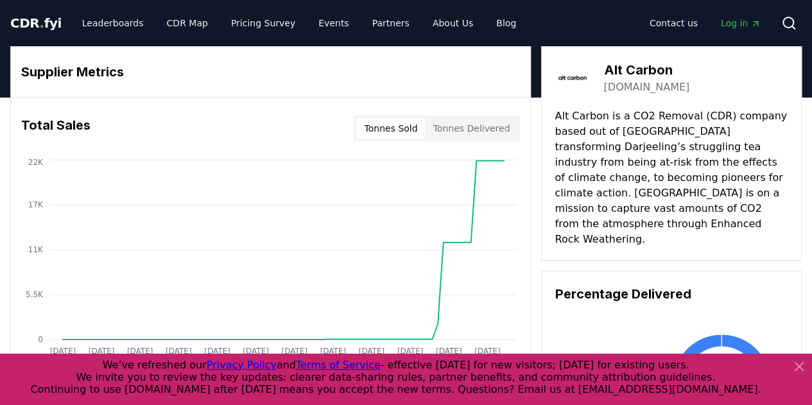
click at [482, 134] on button "Tonnes Delivered" at bounding box center [471, 128] width 92 height 21
click at [382, 131] on button "Tonnes Sold" at bounding box center [390, 128] width 69 height 21
click at [641, 89] on link "[DOMAIN_NAME]" at bounding box center [646, 87] width 86 height 15
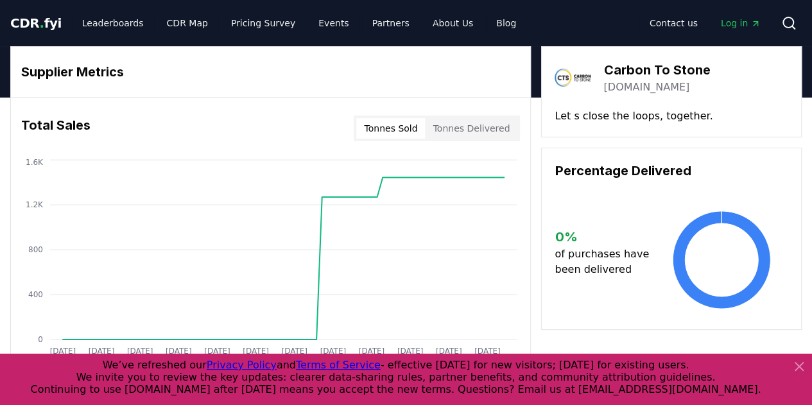
click at [629, 88] on link "carbontostone.com" at bounding box center [646, 87] width 86 height 15
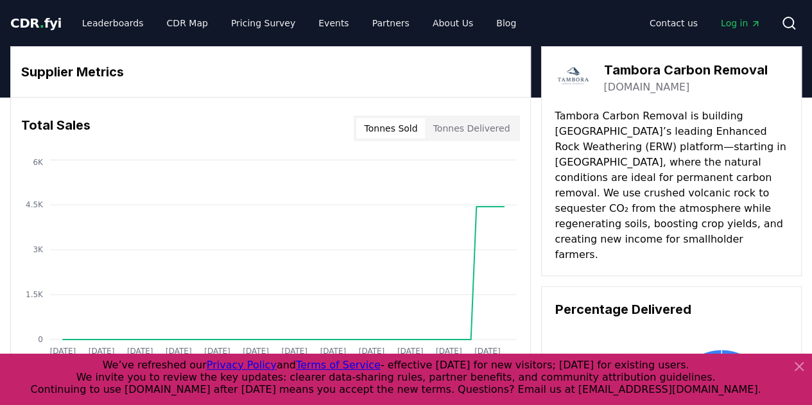
click at [653, 83] on link "[DOMAIN_NAME]" at bounding box center [646, 87] width 86 height 15
click at [617, 87] on link "[DOMAIN_NAME]" at bounding box center [646, 87] width 86 height 15
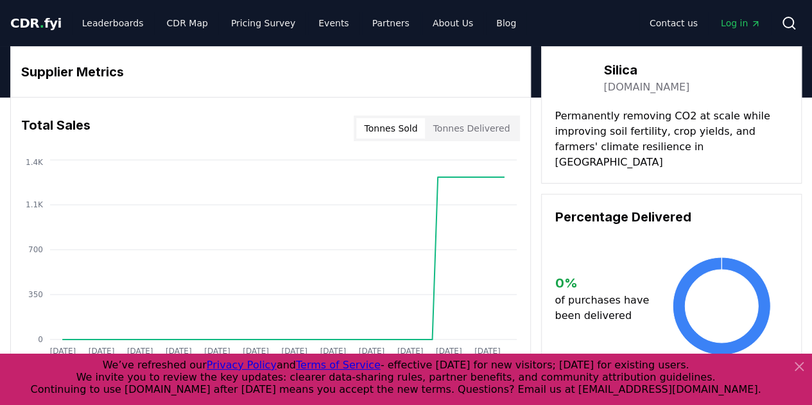
click at [632, 87] on link "silica.earth" at bounding box center [646, 87] width 86 height 15
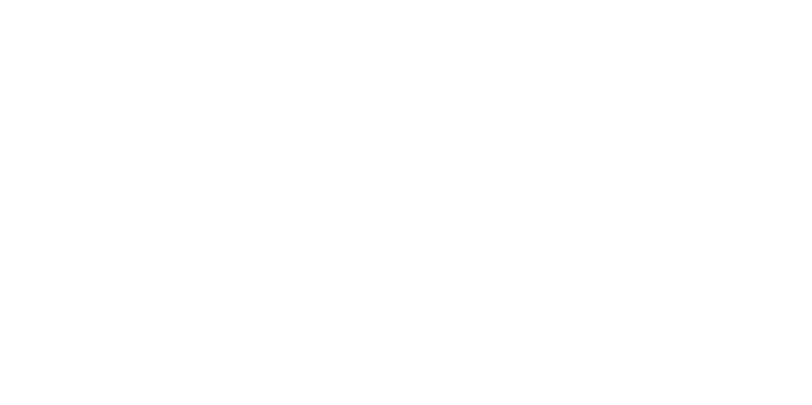
scroll to position [1087, 0]
